Goal: Information Seeking & Learning: Learn about a topic

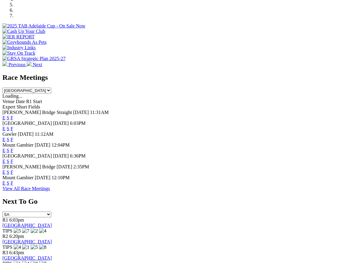
scroll to position [211, 0]
click at [13, 170] on link "F" at bounding box center [12, 172] width 3 height 5
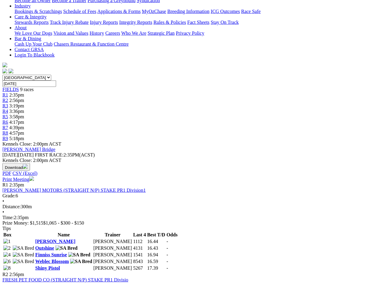
scroll to position [115, 0]
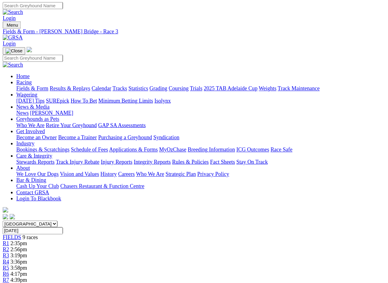
scroll to position [2, 0]
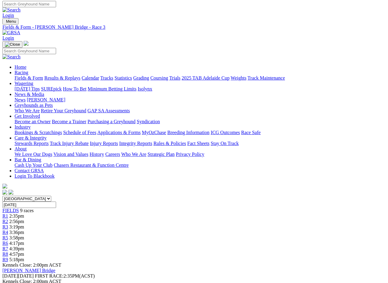
click at [24, 75] on link "Fields & Form" at bounding box center [29, 77] width 28 height 5
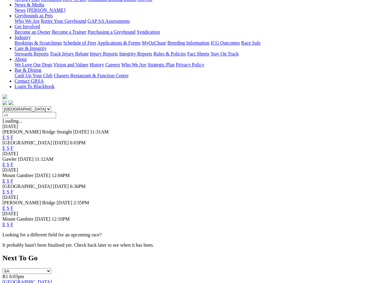
scroll to position [91, 0]
click at [13, 178] on link "F" at bounding box center [12, 180] width 3 height 5
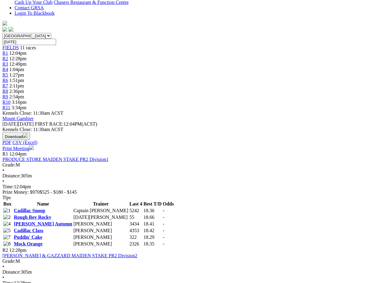
scroll to position [172, 0]
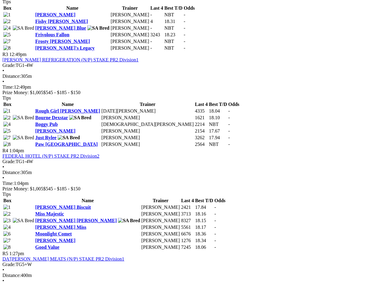
scroll to position [457, 0]
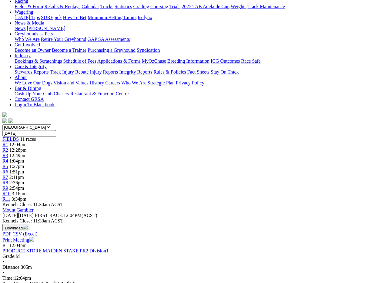
scroll to position [0, 0]
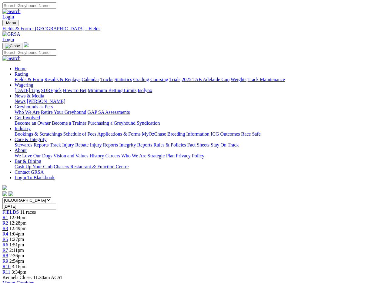
click at [18, 77] on link "Fields & Form" at bounding box center [29, 79] width 28 height 5
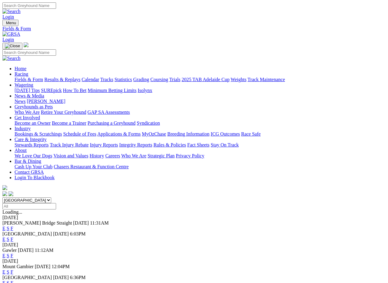
scroll to position [2, 0]
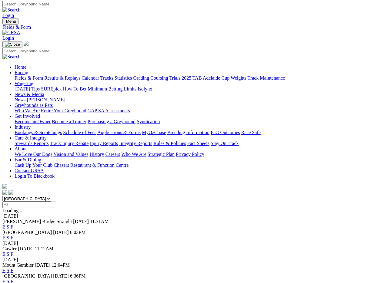
click at [13, 268] on link "F" at bounding box center [12, 270] width 3 height 5
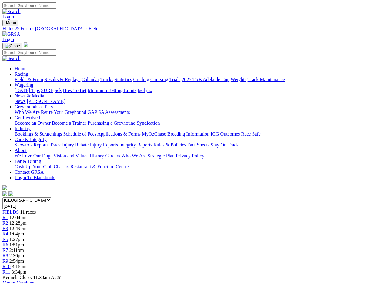
click at [21, 77] on link "Fields & Form" at bounding box center [29, 79] width 28 height 5
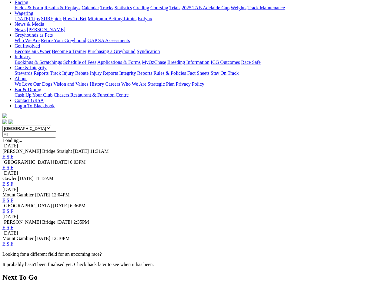
scroll to position [72, 0]
click at [13, 241] on link "F" at bounding box center [12, 243] width 3 height 5
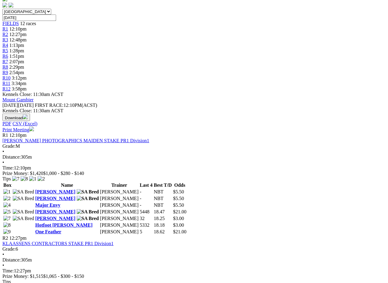
scroll to position [190, 0]
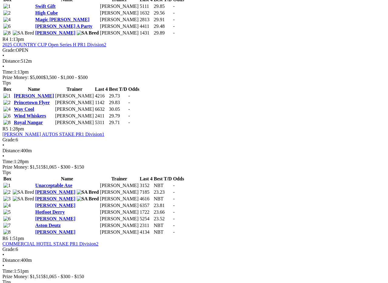
scroll to position [587, 0]
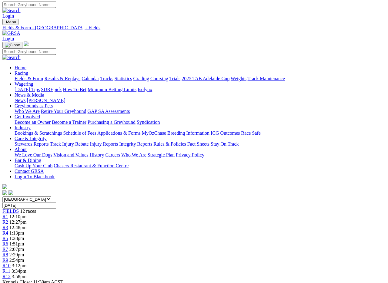
scroll to position [0, 0]
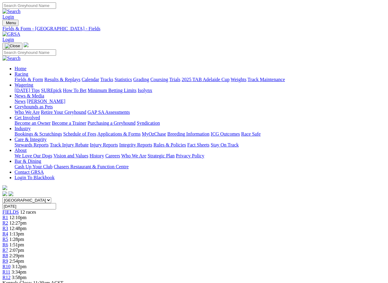
click at [23, 77] on link "Fields & Form" at bounding box center [29, 79] width 28 height 5
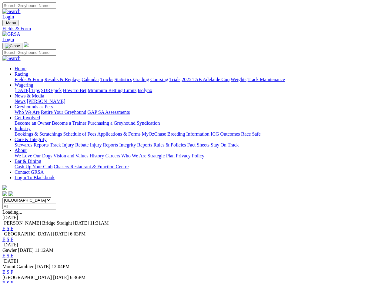
scroll to position [1, 0]
